Goal: Check status: Check status

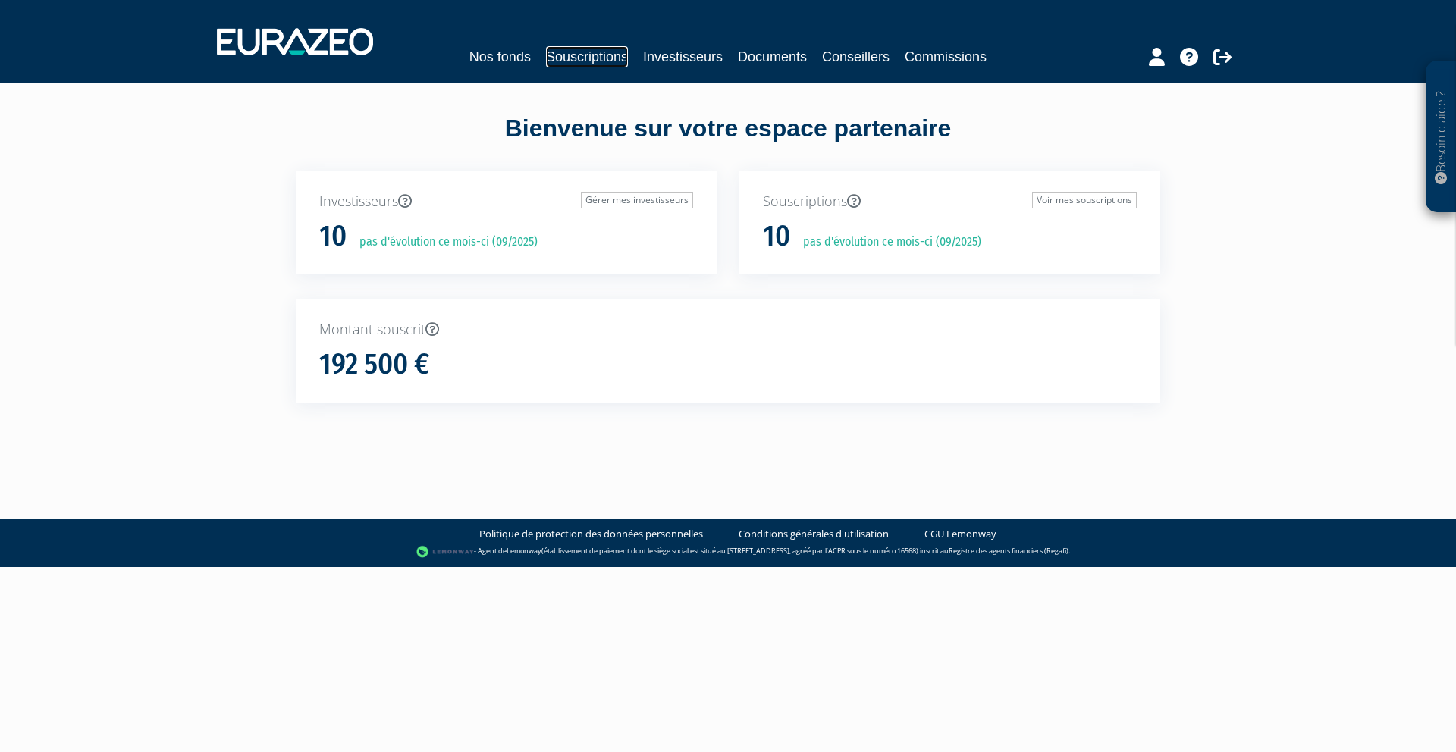
click at [603, 64] on link "Souscriptions" at bounding box center [587, 56] width 82 height 21
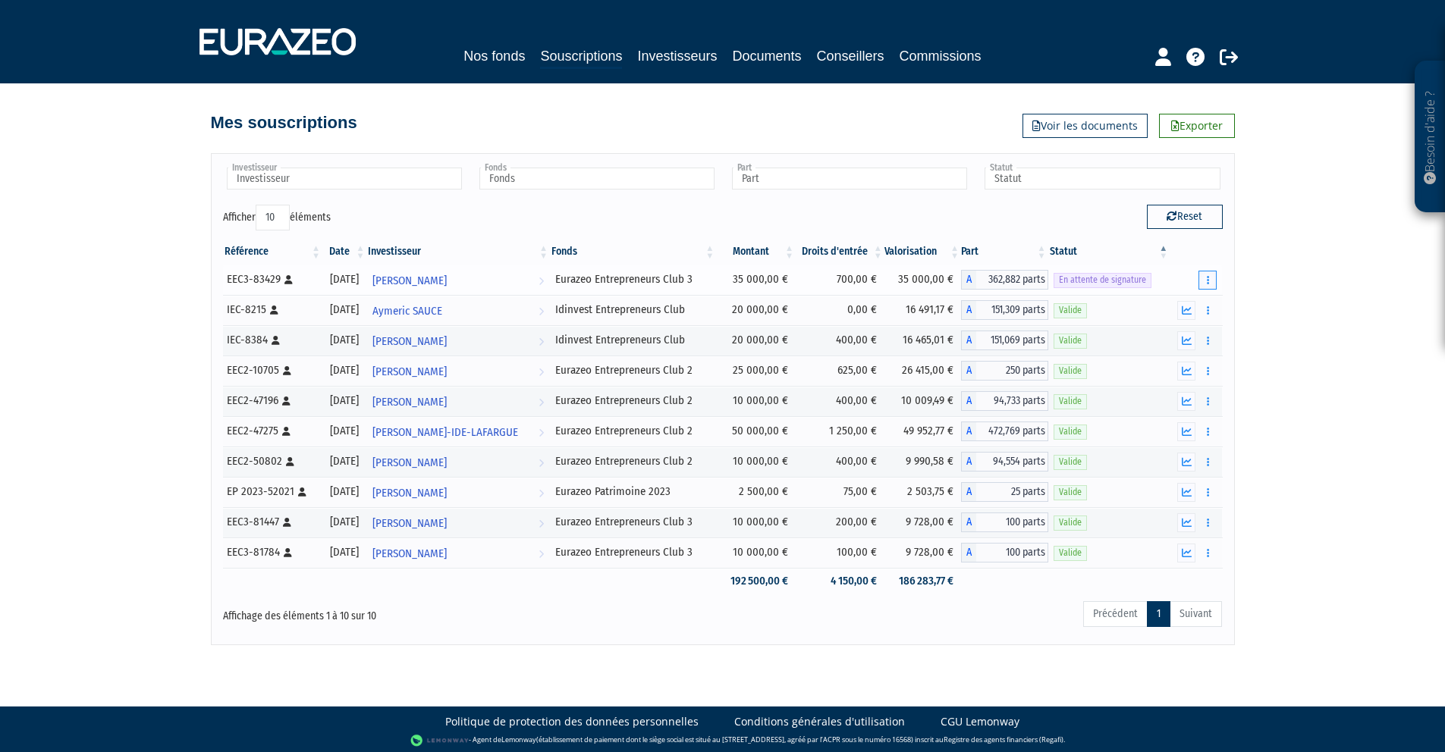
click at [1212, 272] on button "button" at bounding box center [1207, 280] width 18 height 19
click at [1135, 282] on span "En attente de signature" at bounding box center [1103, 280] width 98 height 14
